Goal: Task Accomplishment & Management: Complete application form

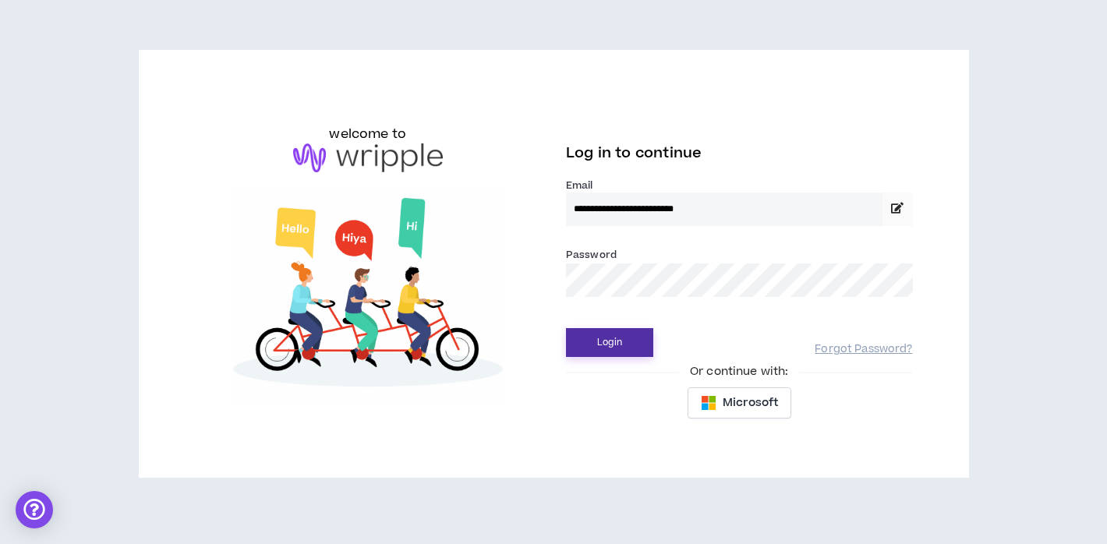
click at [647, 349] on button "Login" at bounding box center [609, 342] width 87 height 29
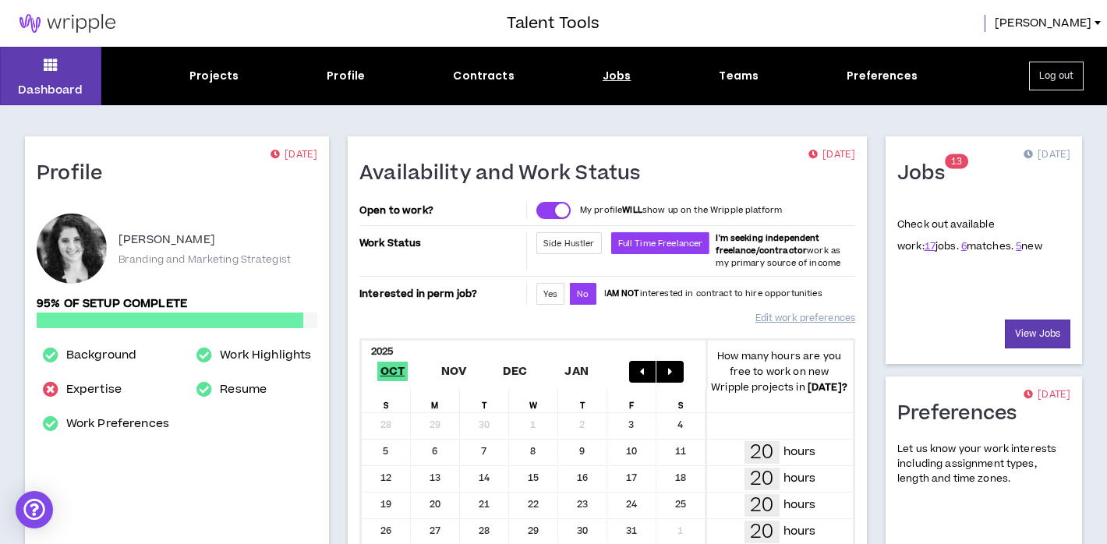
click at [627, 77] on div "Jobs" at bounding box center [616, 76] width 29 height 16
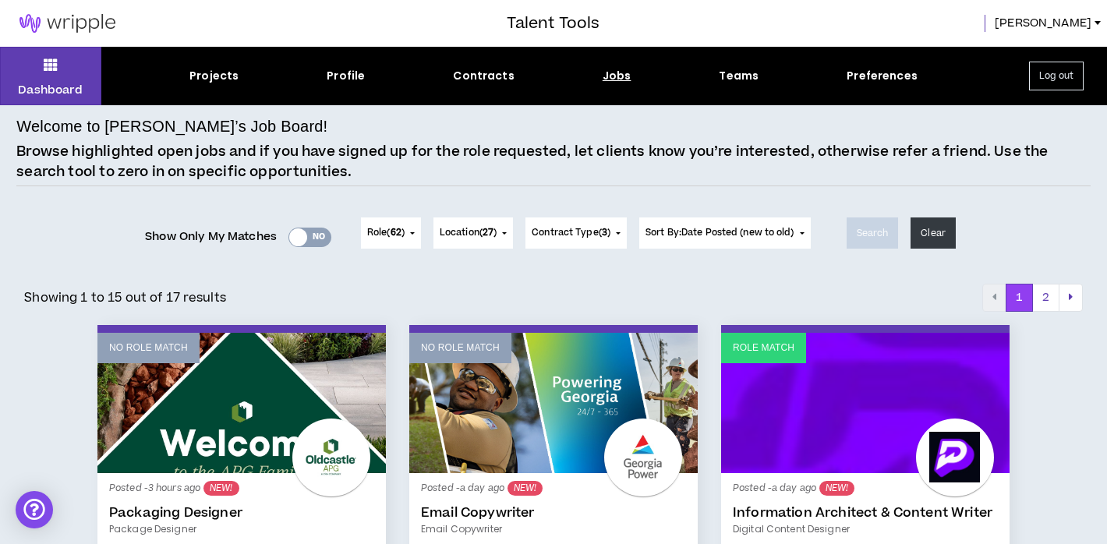
click at [294, 234] on div at bounding box center [298, 237] width 18 height 18
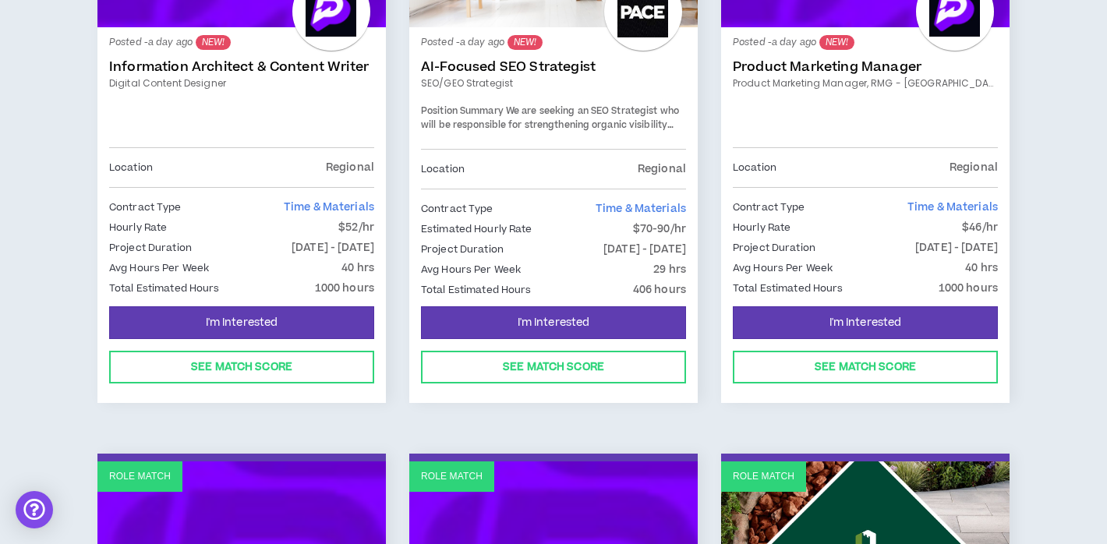
scroll to position [315, 0]
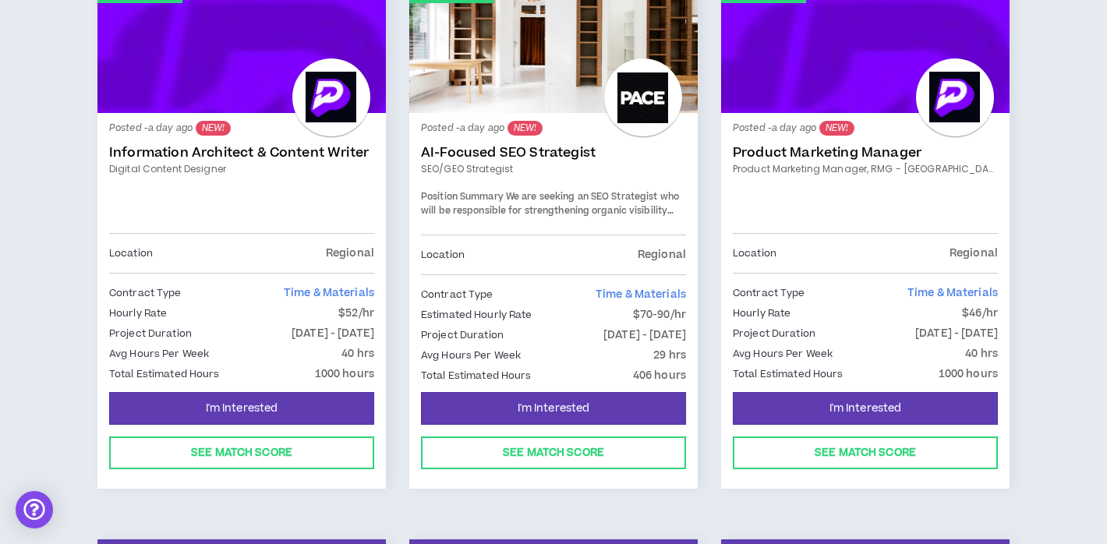
click at [167, 149] on link "Information Architect & Content Writer" at bounding box center [241, 153] width 265 height 16
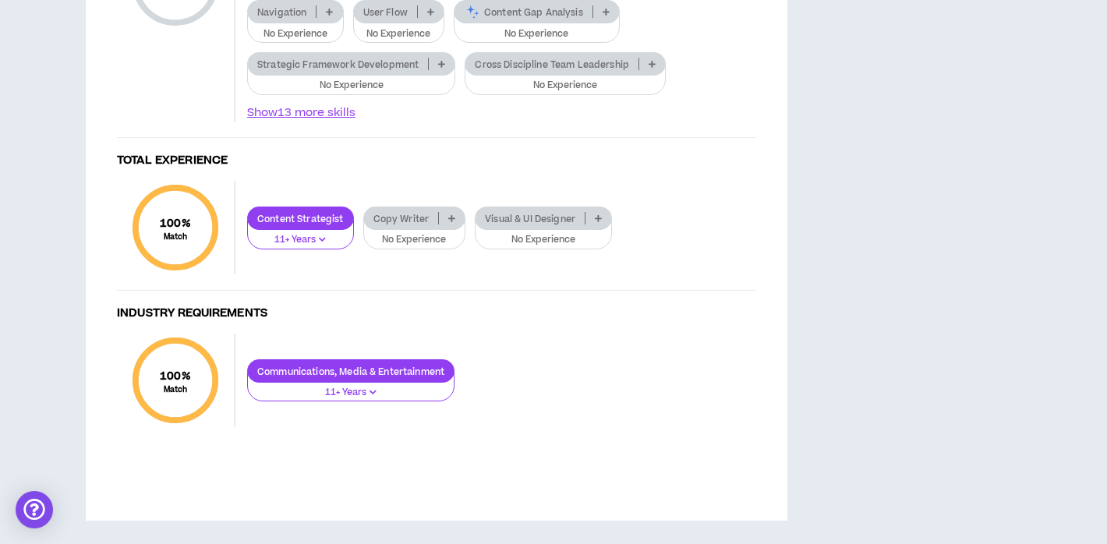
scroll to position [1919, 0]
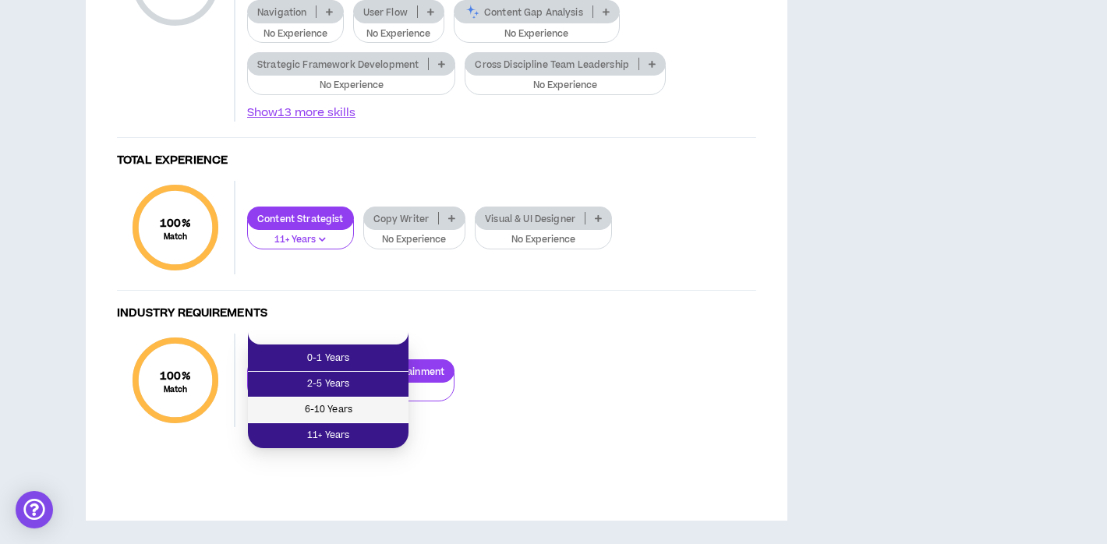
click at [369, 401] on span "6-10 Years" at bounding box center [328, 409] width 142 height 17
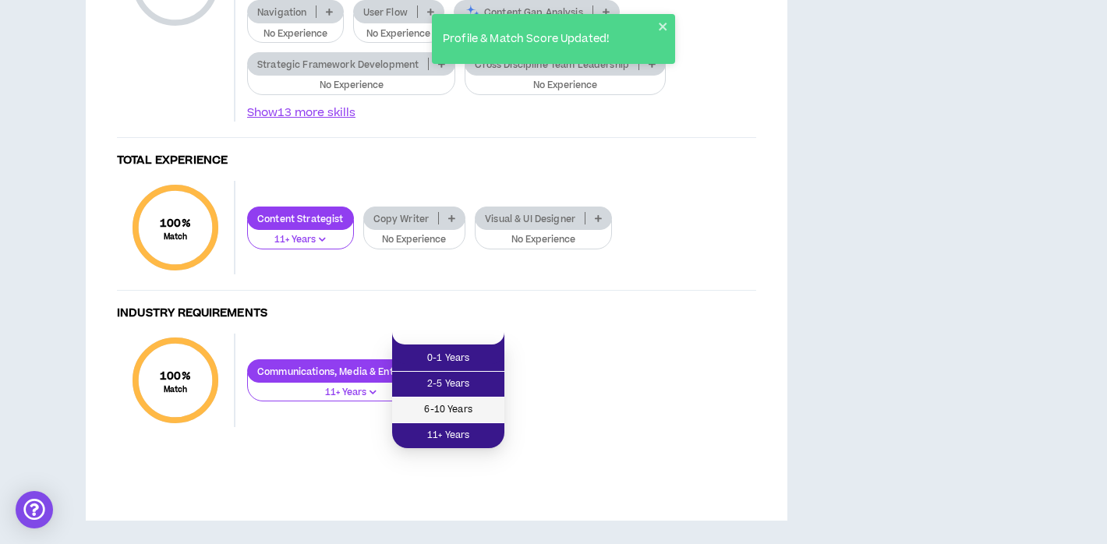
click at [464, 401] on span "6-10 Years" at bounding box center [448, 409] width 94 height 17
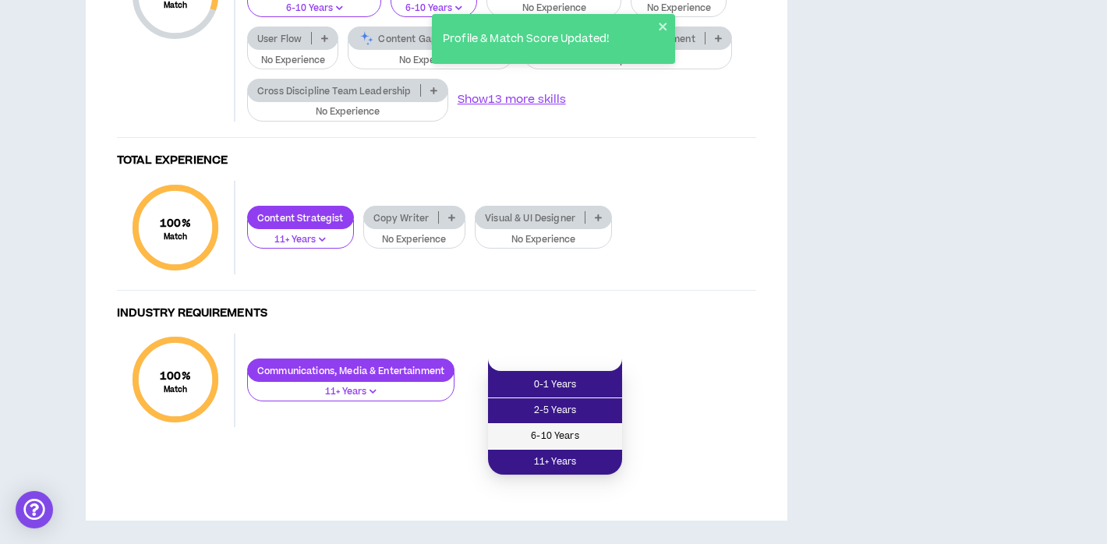
click at [583, 428] on span "6-10 Years" at bounding box center [554, 436] width 115 height 17
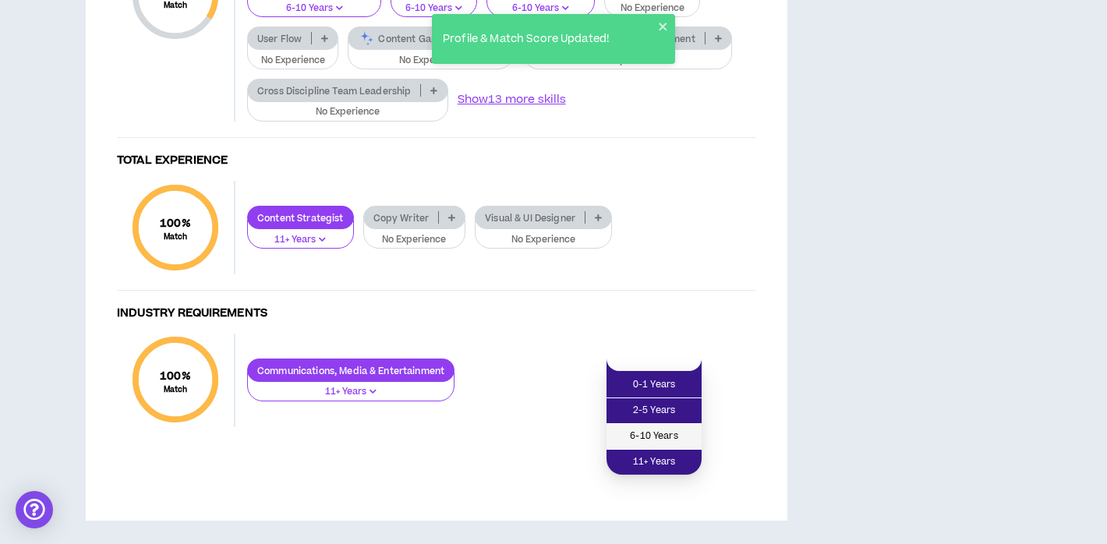
click at [664, 428] on span "6-10 Years" at bounding box center [654, 436] width 76 height 17
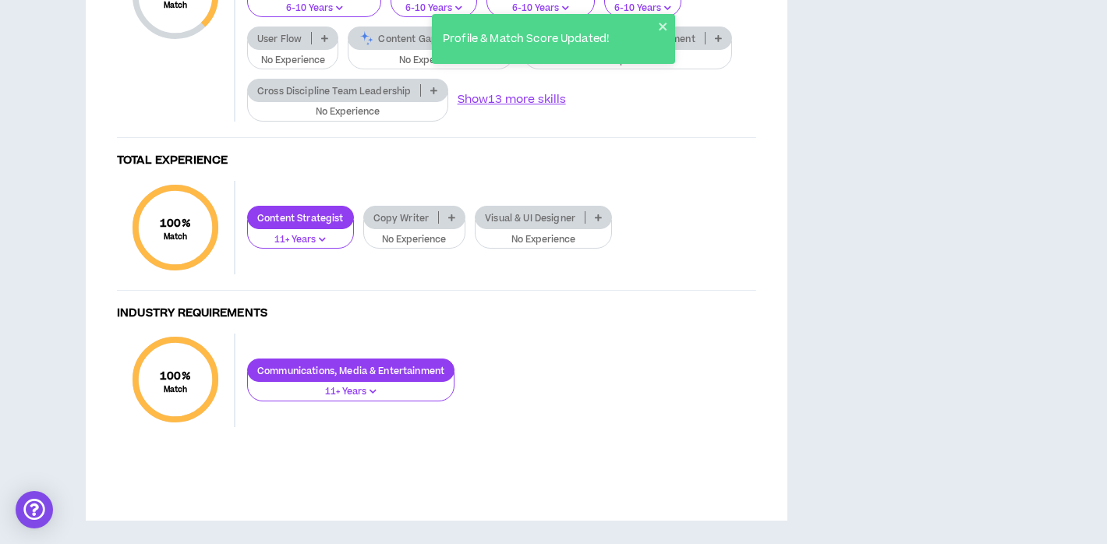
click at [503, 42] on icon at bounding box center [499, 38] width 7 height 8
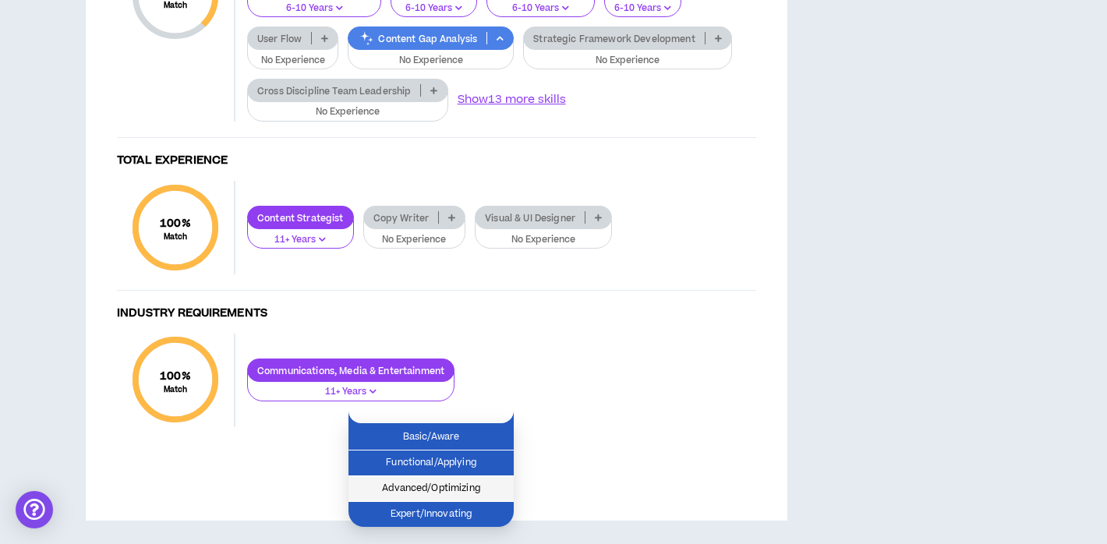
click at [465, 480] on span "Advanced/Optimizing" at bounding box center [431, 488] width 147 height 17
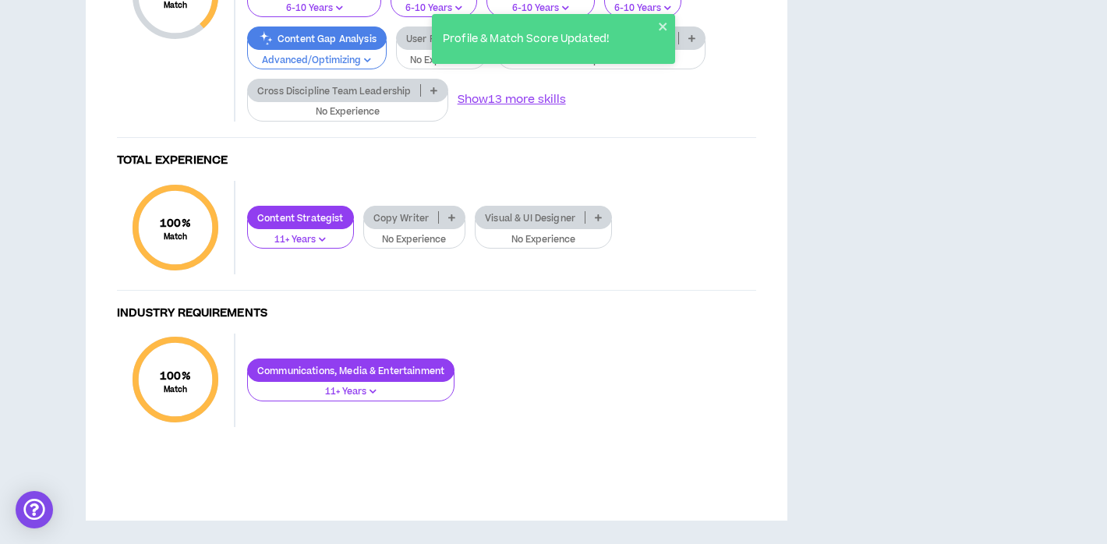
click at [690, 42] on icon at bounding box center [691, 38] width 7 height 8
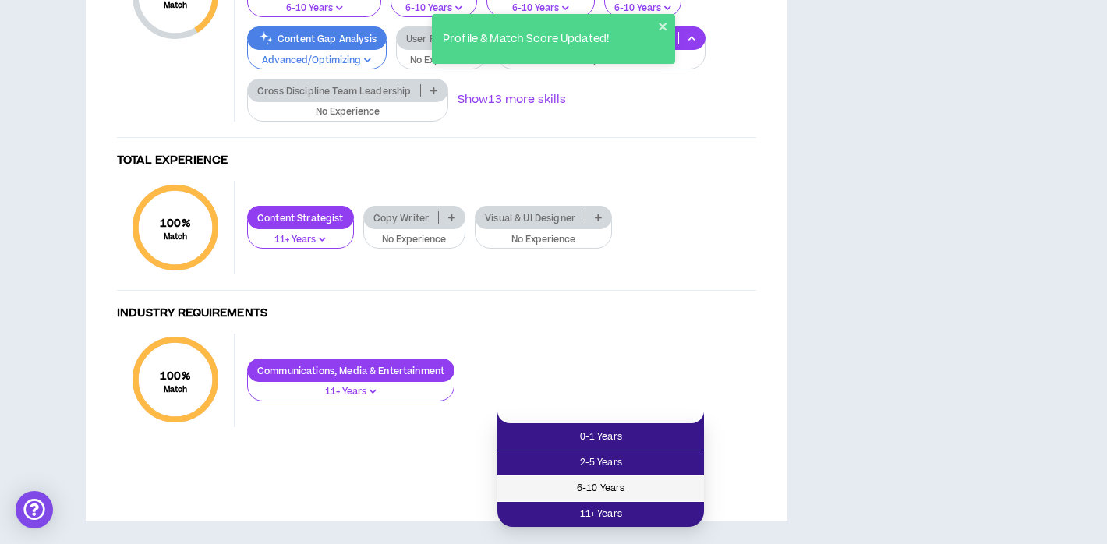
click at [649, 480] on span "6-10 Years" at bounding box center [601, 488] width 188 height 17
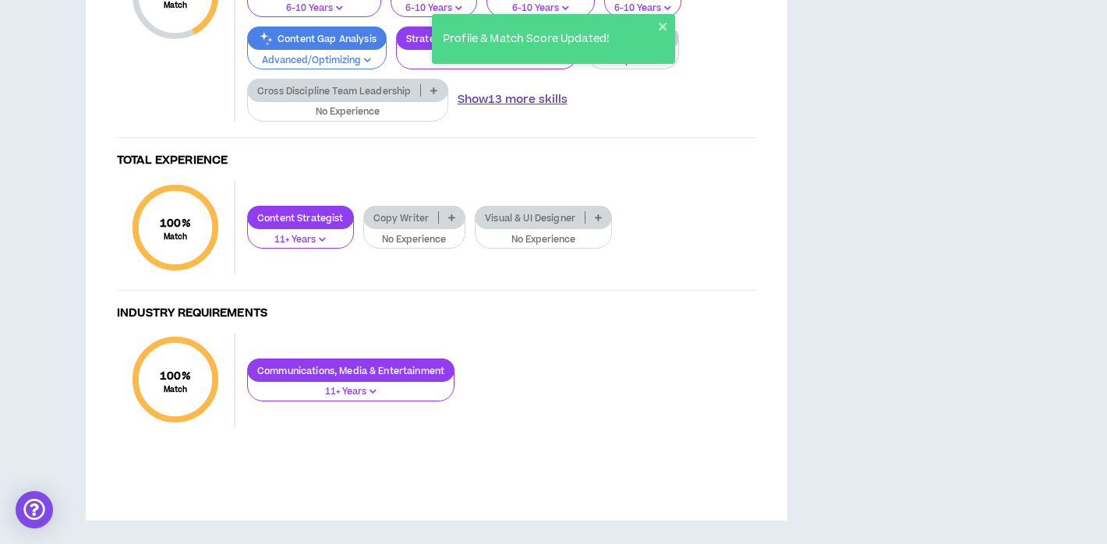
click at [550, 108] on button "Show 13 more skills" at bounding box center [512, 99] width 110 height 17
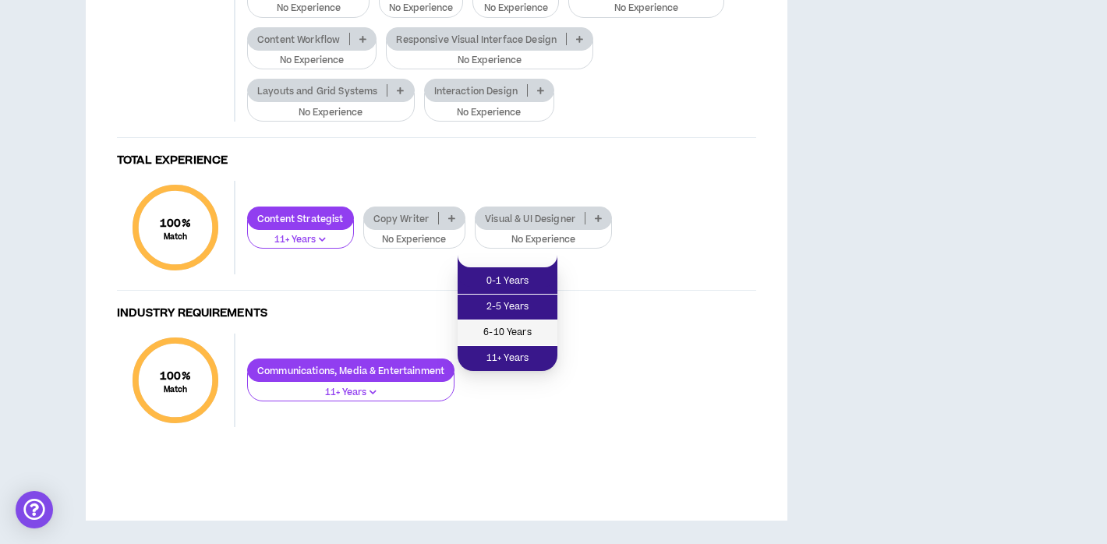
click at [507, 324] on span "6-10 Years" at bounding box center [507, 332] width 81 height 17
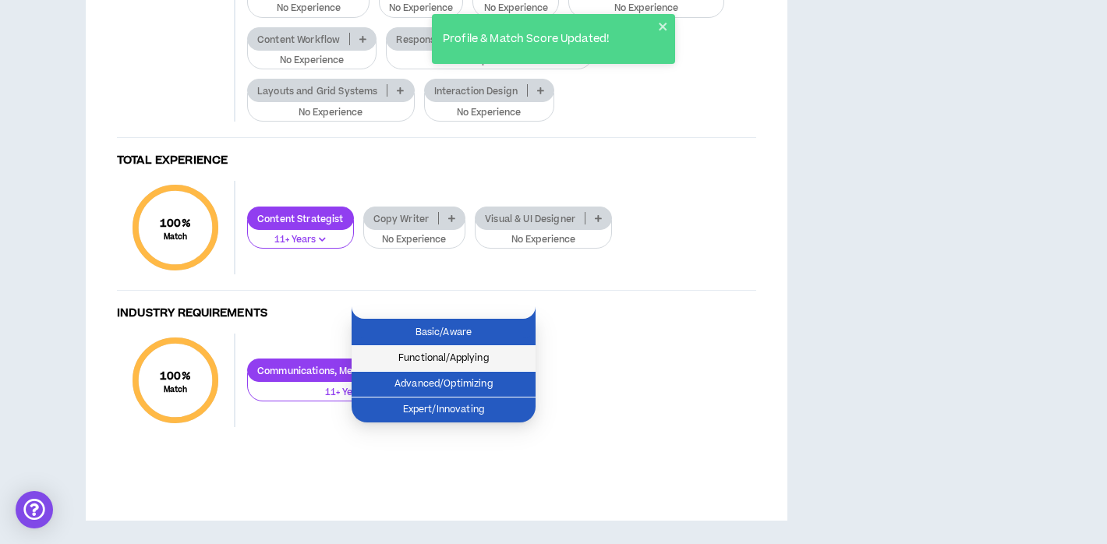
click at [490, 350] on span "Functional/Applying" at bounding box center [443, 358] width 165 height 17
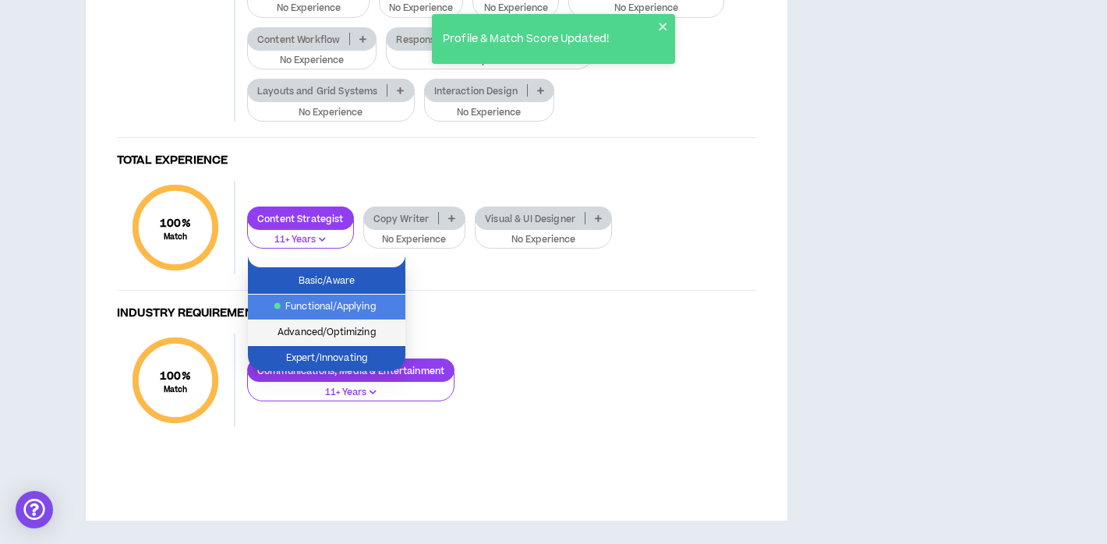
click at [365, 324] on span "Advanced/Optimizing" at bounding box center [326, 332] width 139 height 17
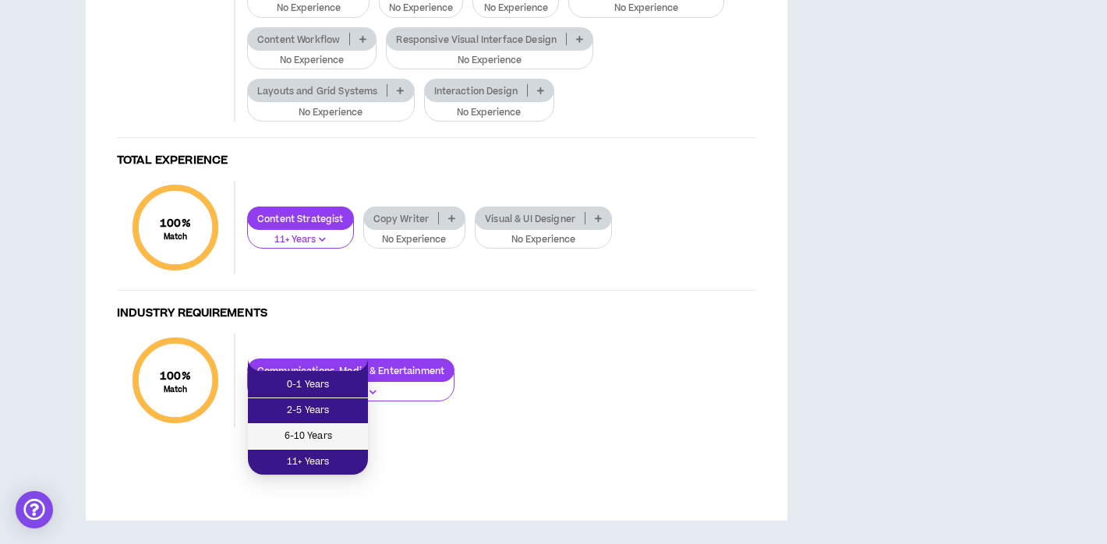
click at [326, 428] on span "6-10 Years" at bounding box center [307, 436] width 101 height 17
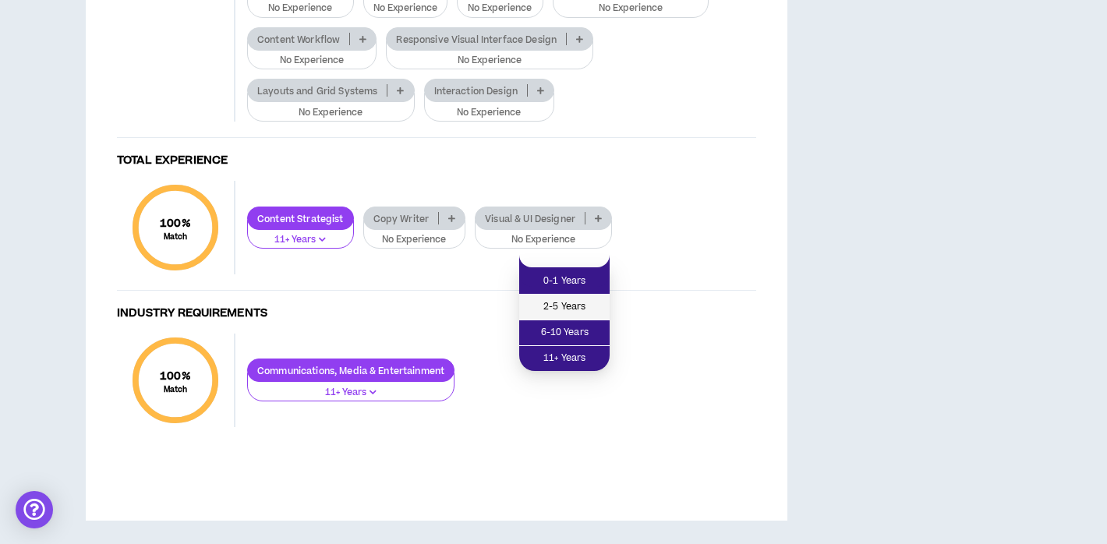
click at [567, 298] on span "2-5 Years" at bounding box center [564, 306] width 72 height 17
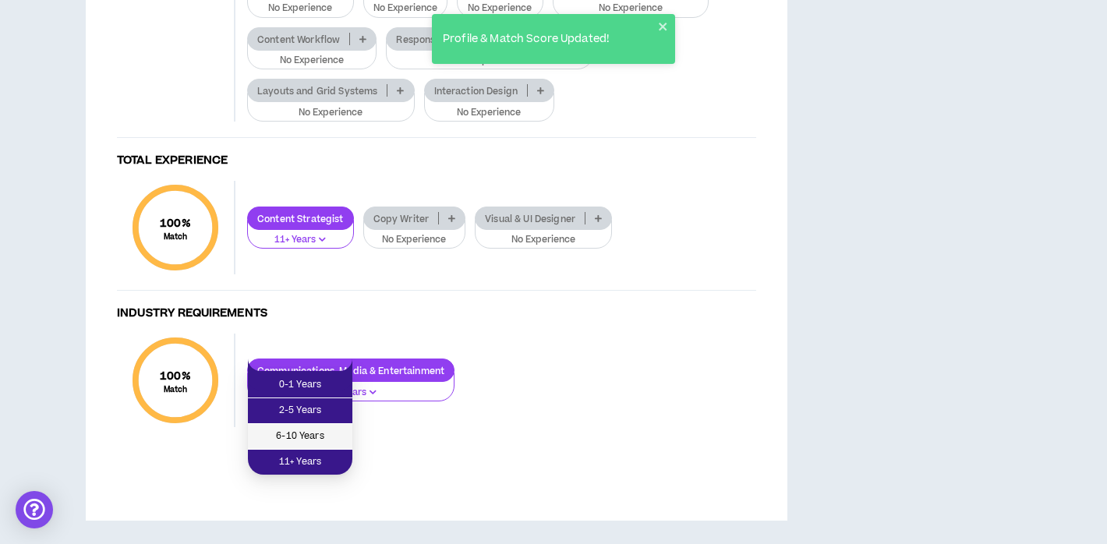
click at [318, 428] on span "6-10 Years" at bounding box center [300, 436] width 86 height 17
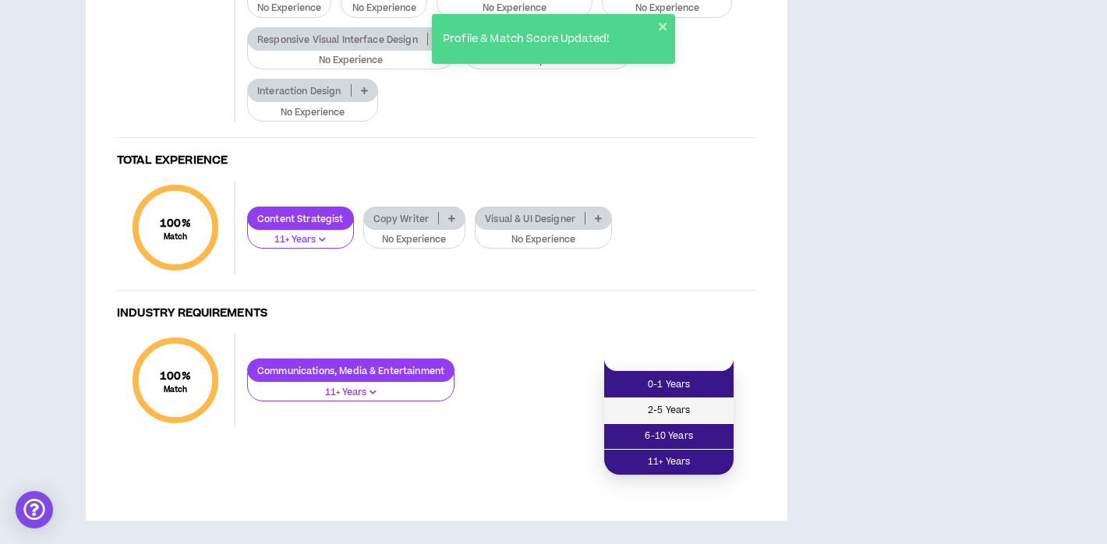
click at [704, 398] on li "2-5 Years" at bounding box center [668, 411] width 129 height 26
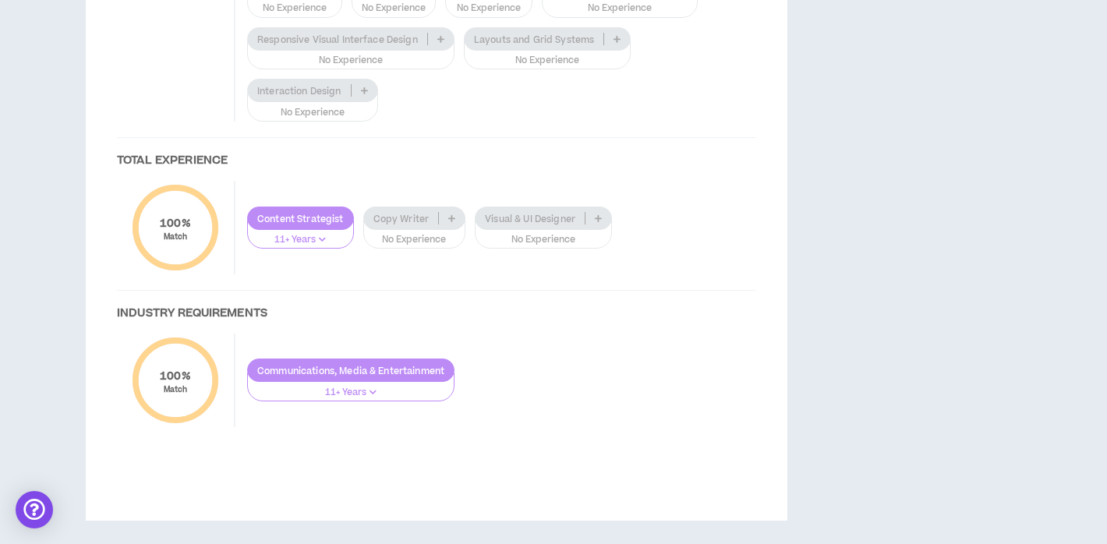
scroll to position [2155, 0]
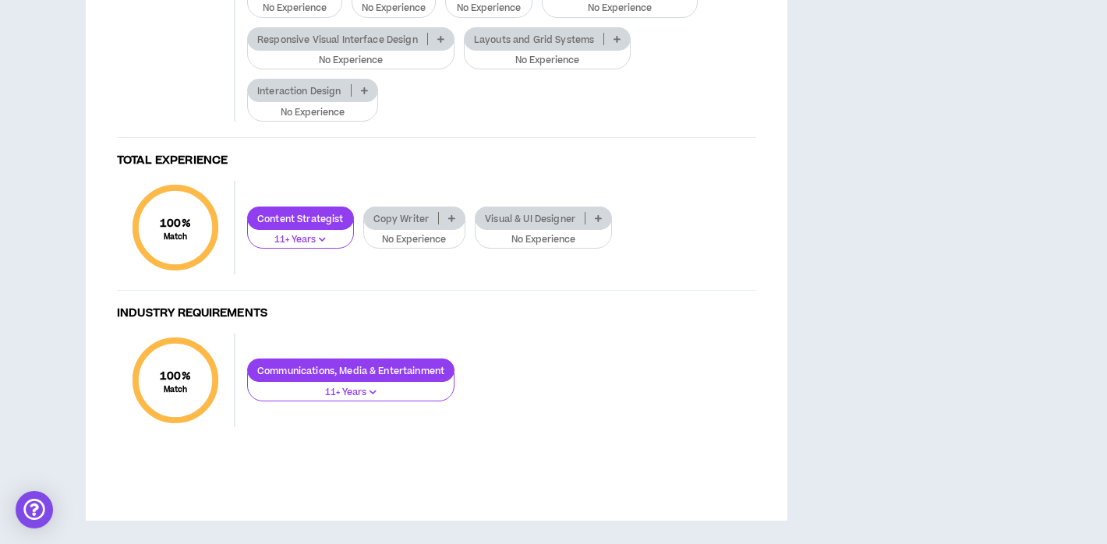
click at [449, 222] on icon at bounding box center [451, 218] width 7 height 8
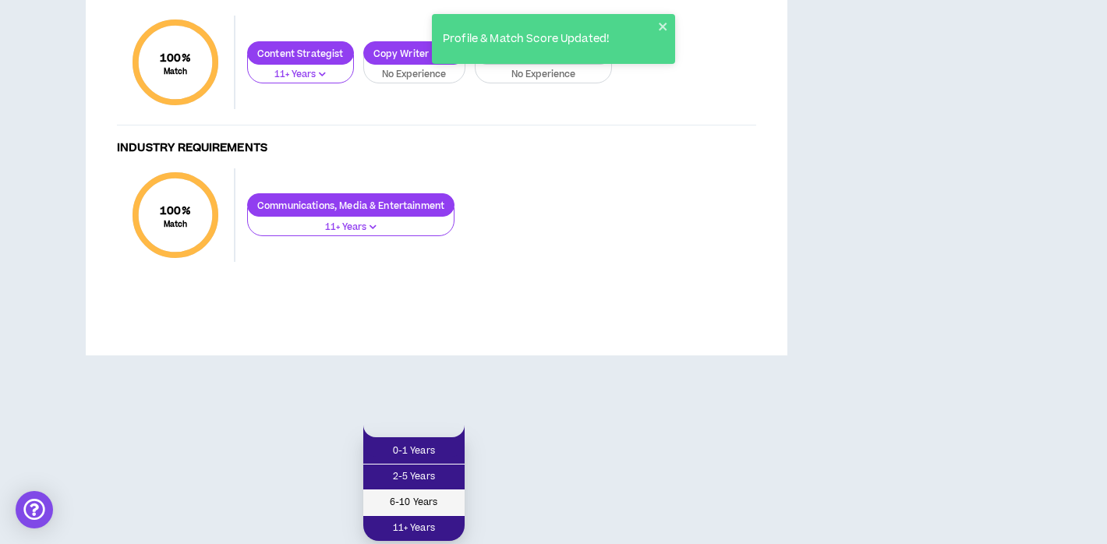
click at [425, 494] on span "6-10 Years" at bounding box center [413, 502] width 83 height 17
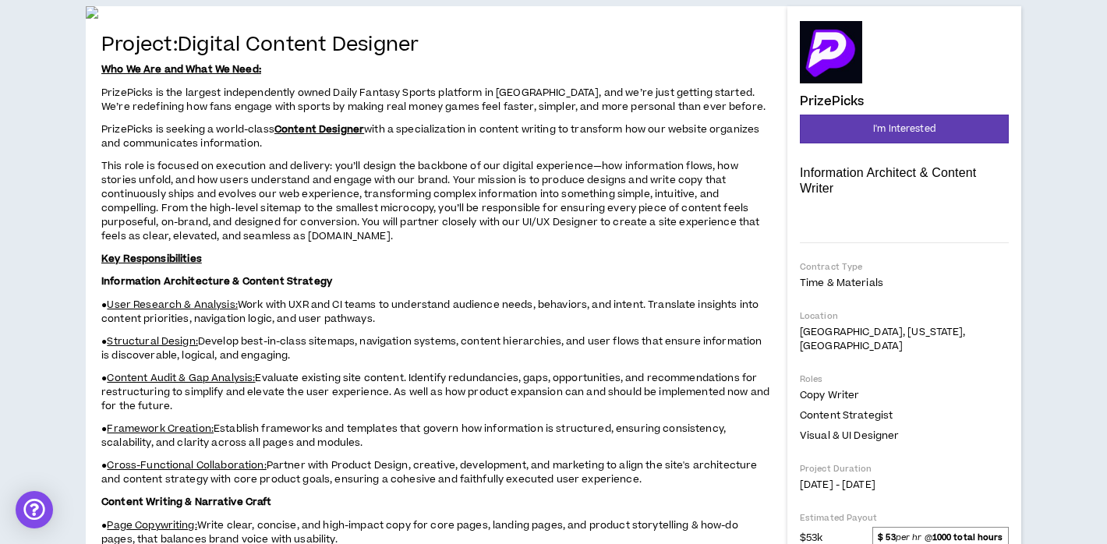
scroll to position [0, 0]
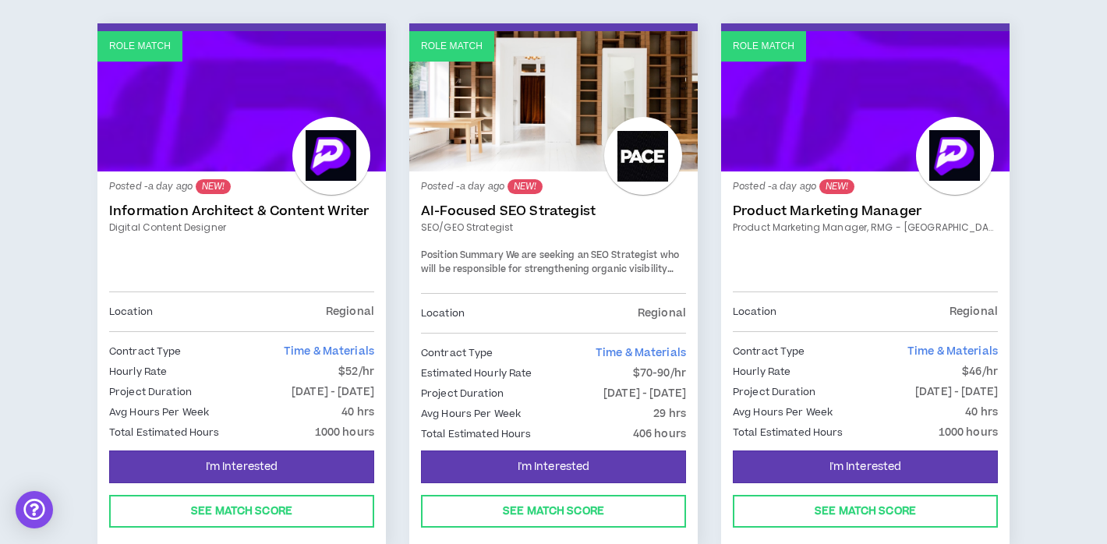
scroll to position [304, 0]
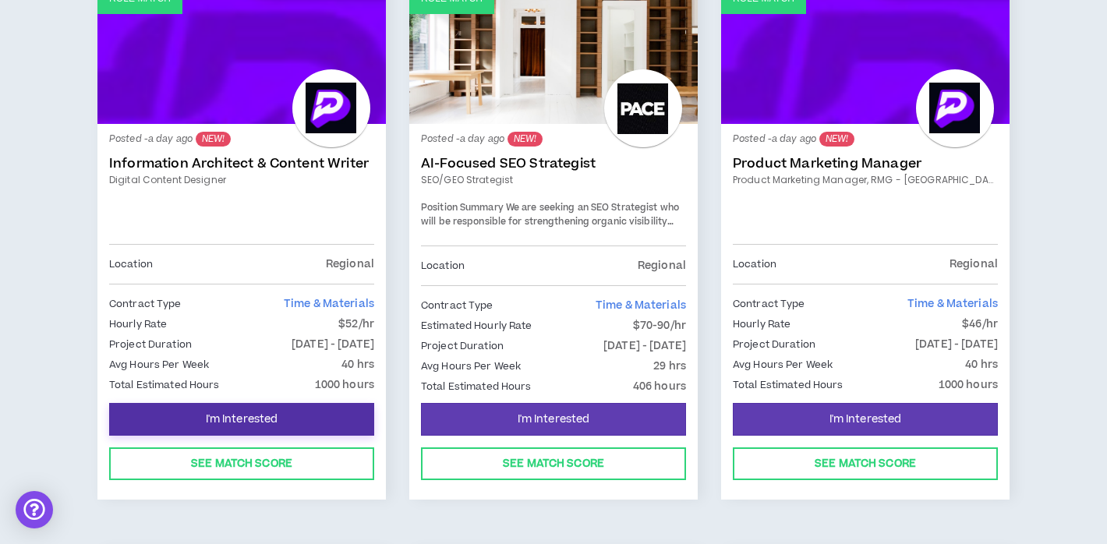
click at [239, 417] on span "I'm Interested" at bounding box center [242, 419] width 72 height 15
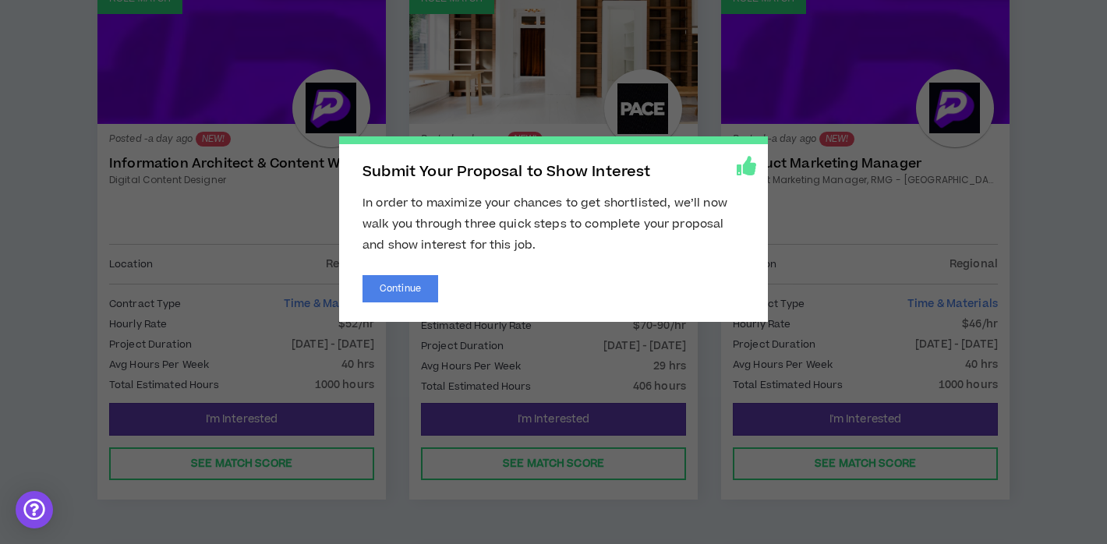
click at [308, 378] on span "Submit Your Proposal to Show Interest In order to maximize your chances to get …" at bounding box center [553, 272] width 1107 height 544
click at [386, 284] on button "Continue" at bounding box center [400, 288] width 76 height 27
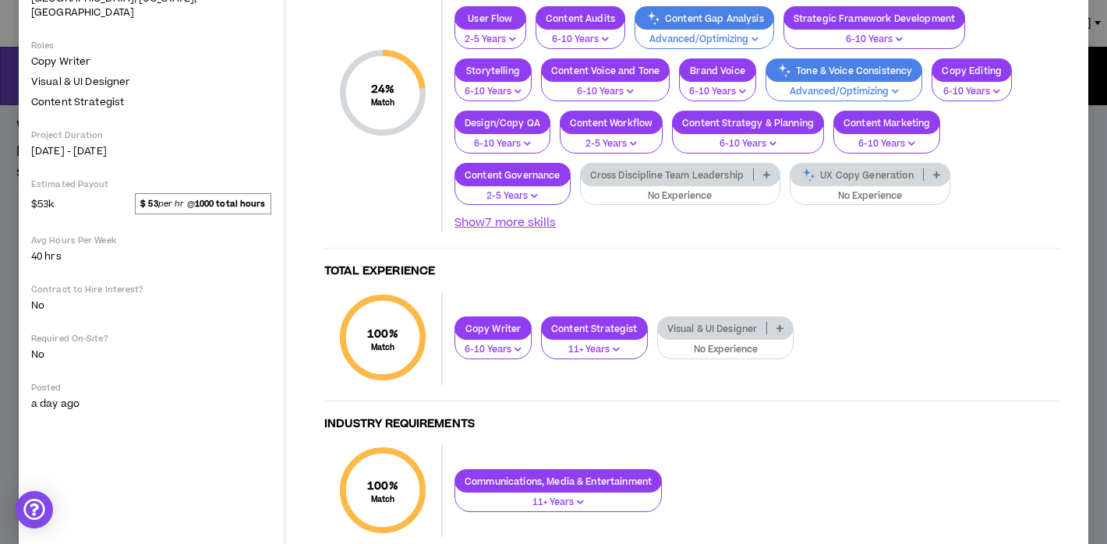
scroll to position [315, 0]
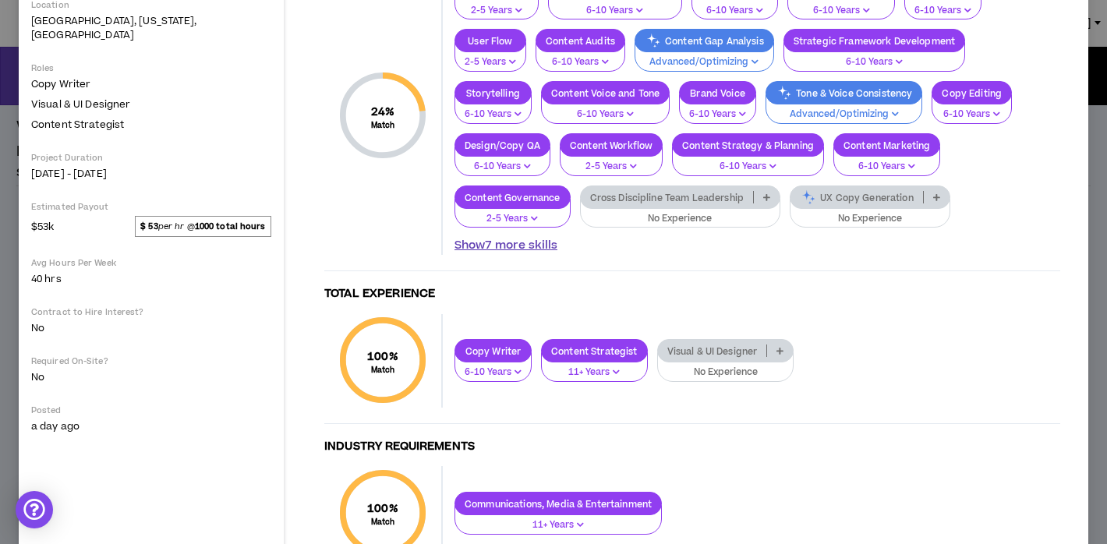
click at [516, 242] on button "Show 7 more skills" at bounding box center [505, 245] width 103 height 17
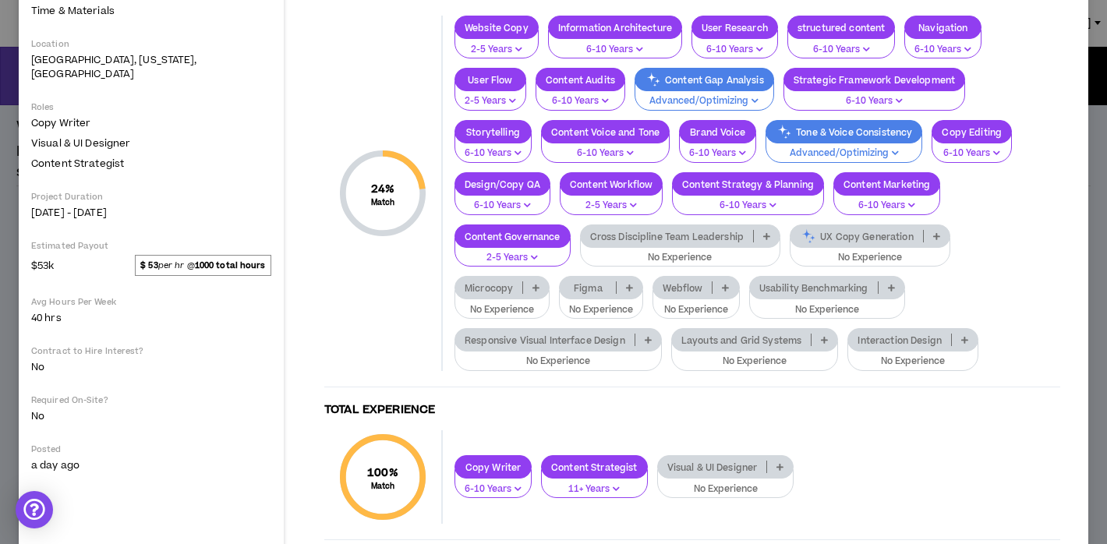
scroll to position [228, 0]
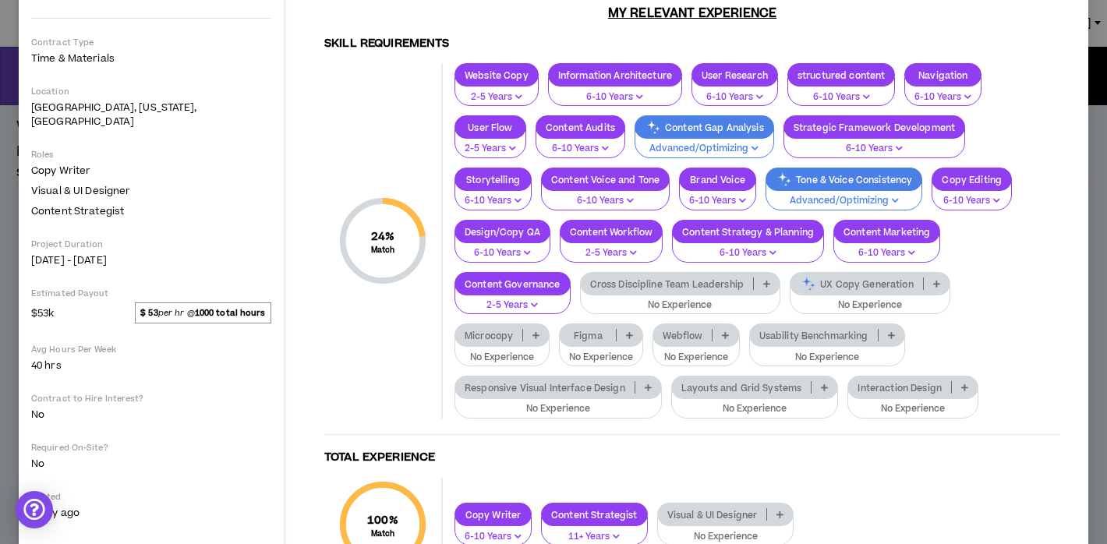
click at [543, 298] on button "2-5 Years" at bounding box center [512, 300] width 116 height 30
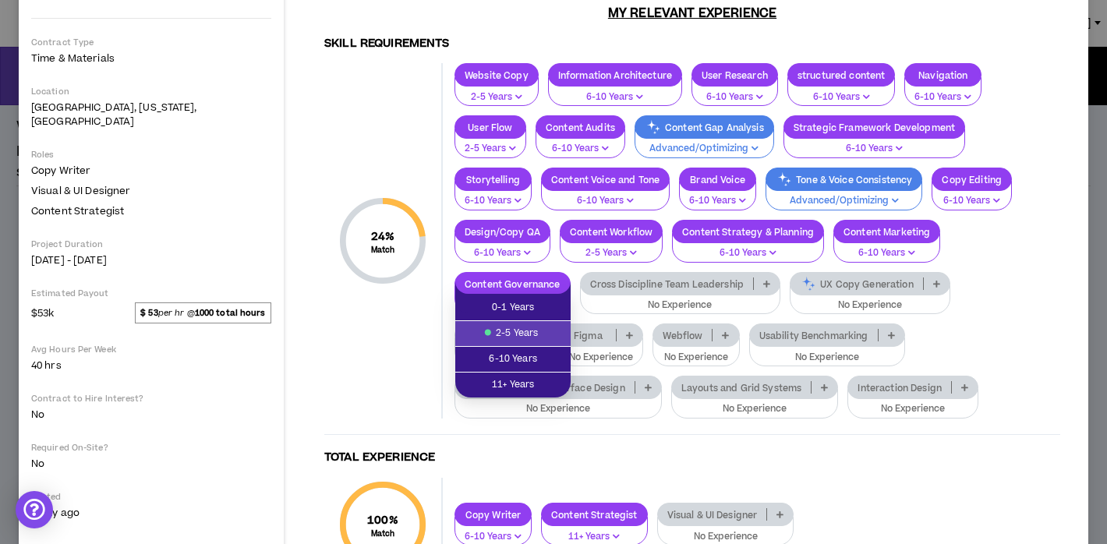
click at [536, 331] on span "2-5 Years" at bounding box center [512, 333] width 97 height 17
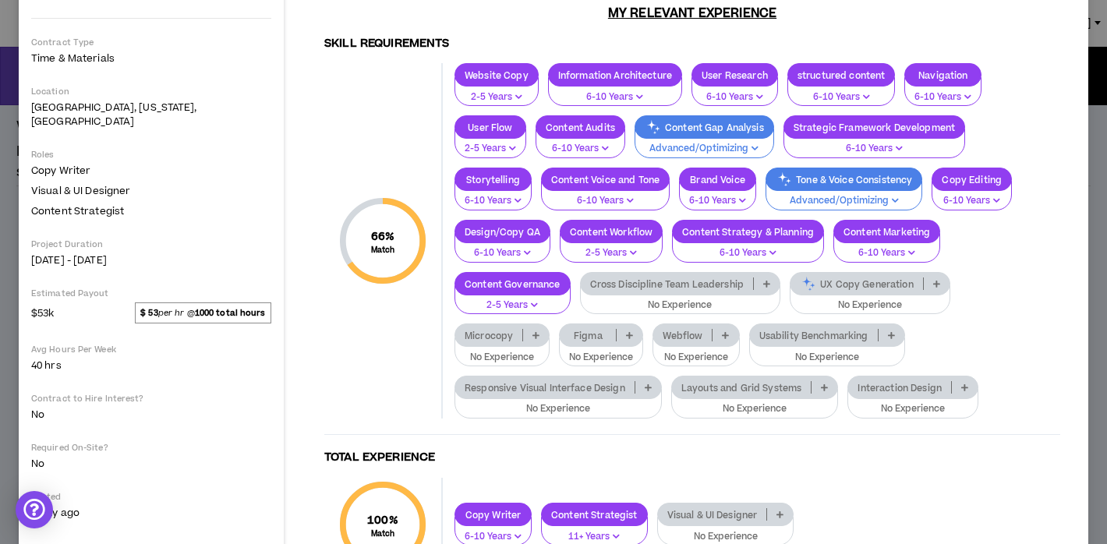
scroll to position [0, 0]
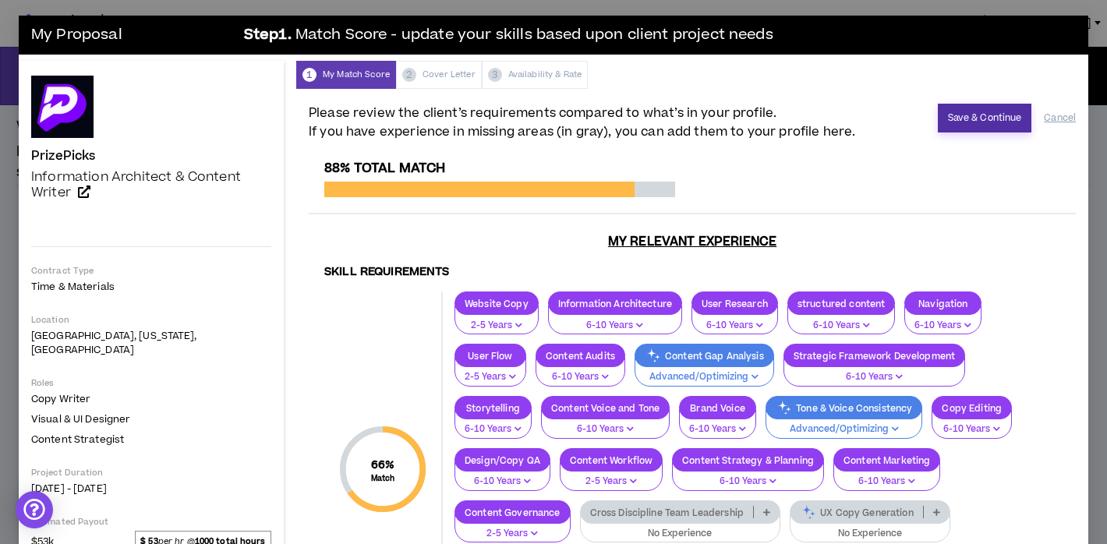
click at [966, 112] on button "Save & Continue" at bounding box center [984, 118] width 94 height 29
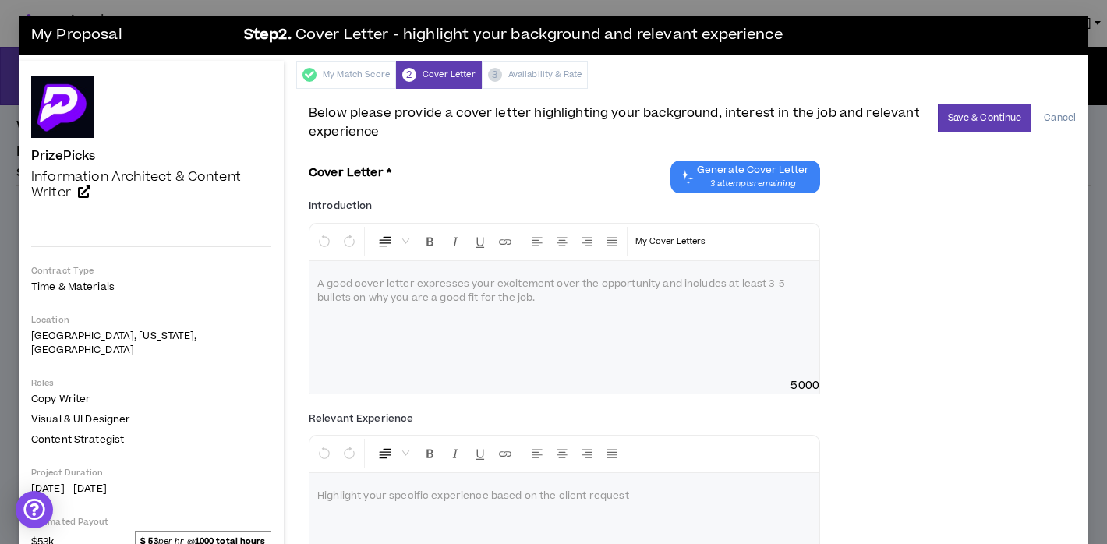
click at [1062, 117] on button "Cancel" at bounding box center [1059, 117] width 32 height 27
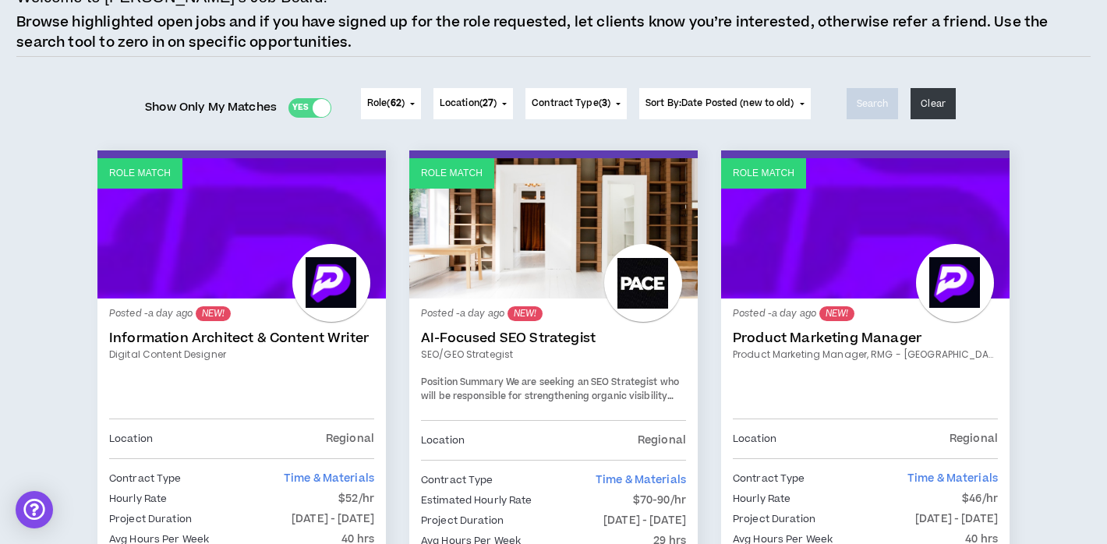
scroll to position [161, 0]
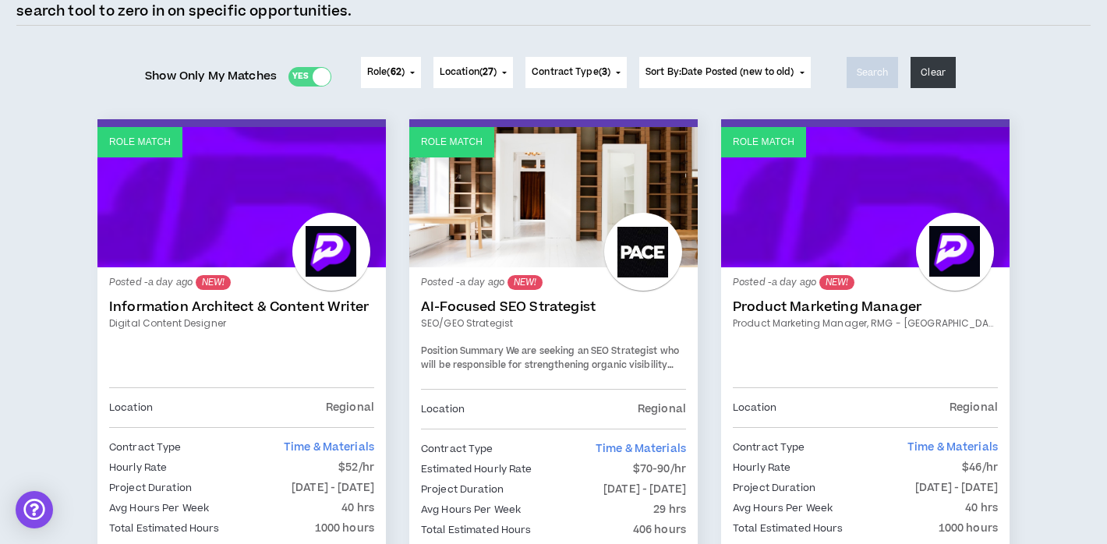
click at [291, 339] on div "Posted - a day ago NEW! Information Architect & Content Writer Digital Content …" at bounding box center [241, 333] width 265 height 108
click at [279, 299] on link "Information Architect & Content Writer" at bounding box center [241, 307] width 265 height 16
